Goal: Transaction & Acquisition: Purchase product/service

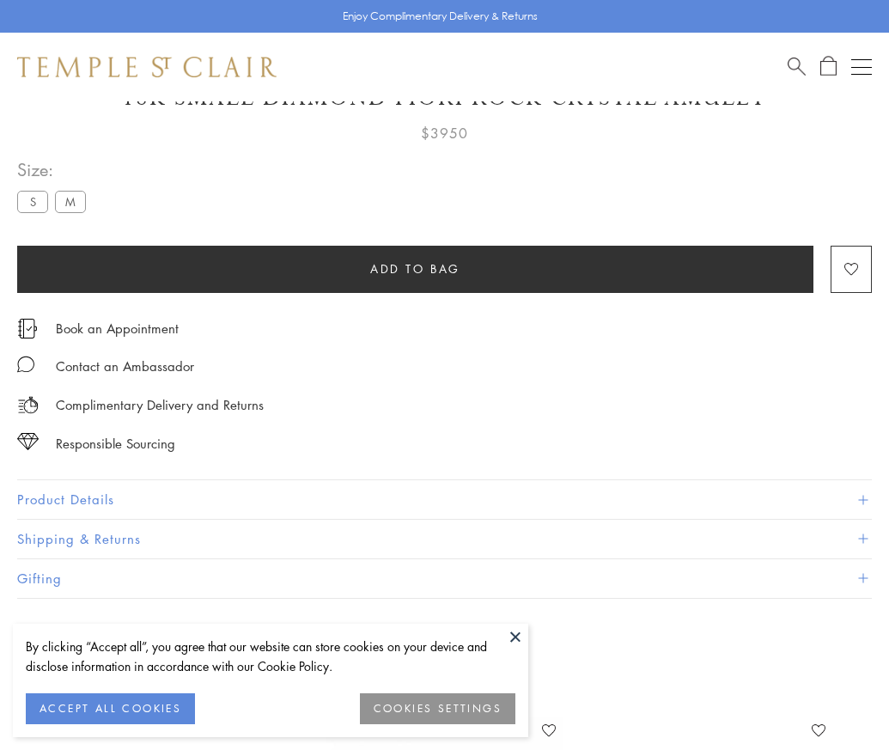
click at [415, 259] on span "Add to bag" at bounding box center [415, 268] width 90 height 19
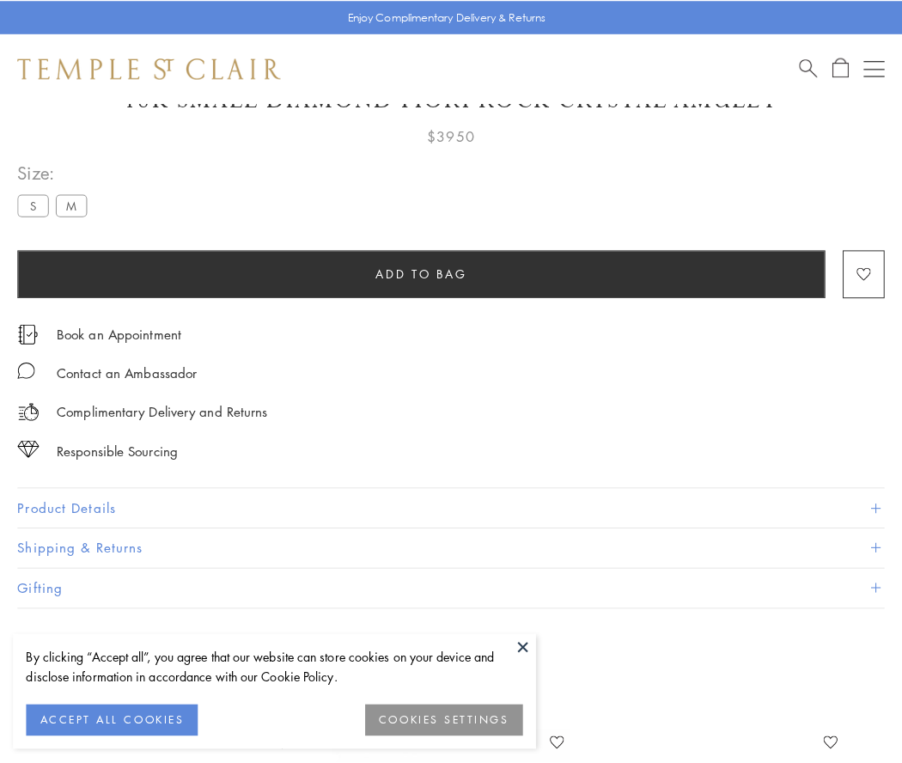
scroll to position [87, 0]
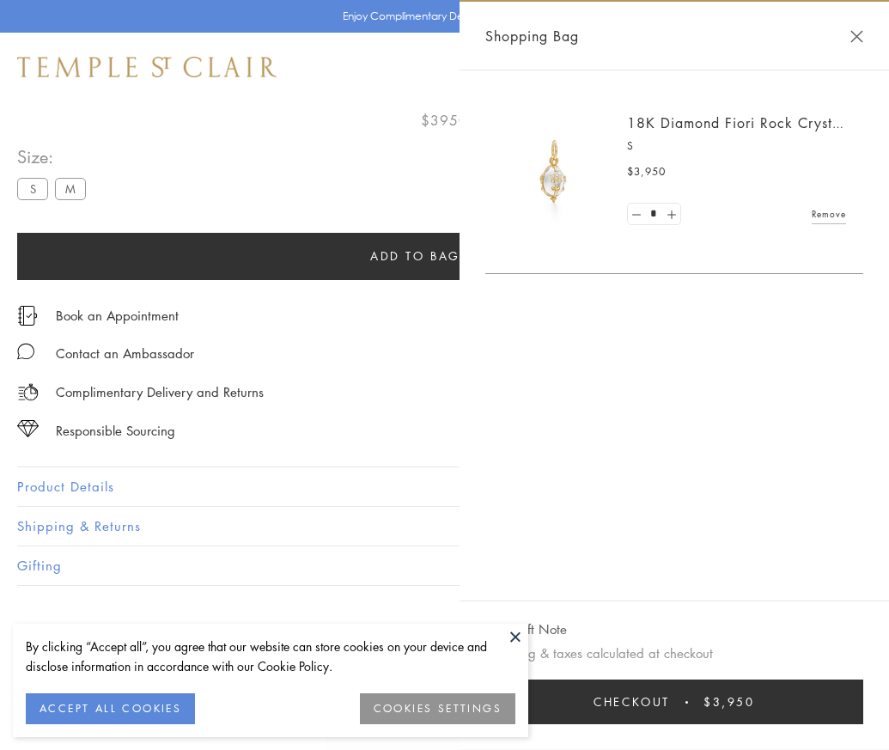
click at [692, 715] on button "Checkout $3,950" at bounding box center [674, 701] width 378 height 45
